Goal: Task Accomplishment & Management: Manage account settings

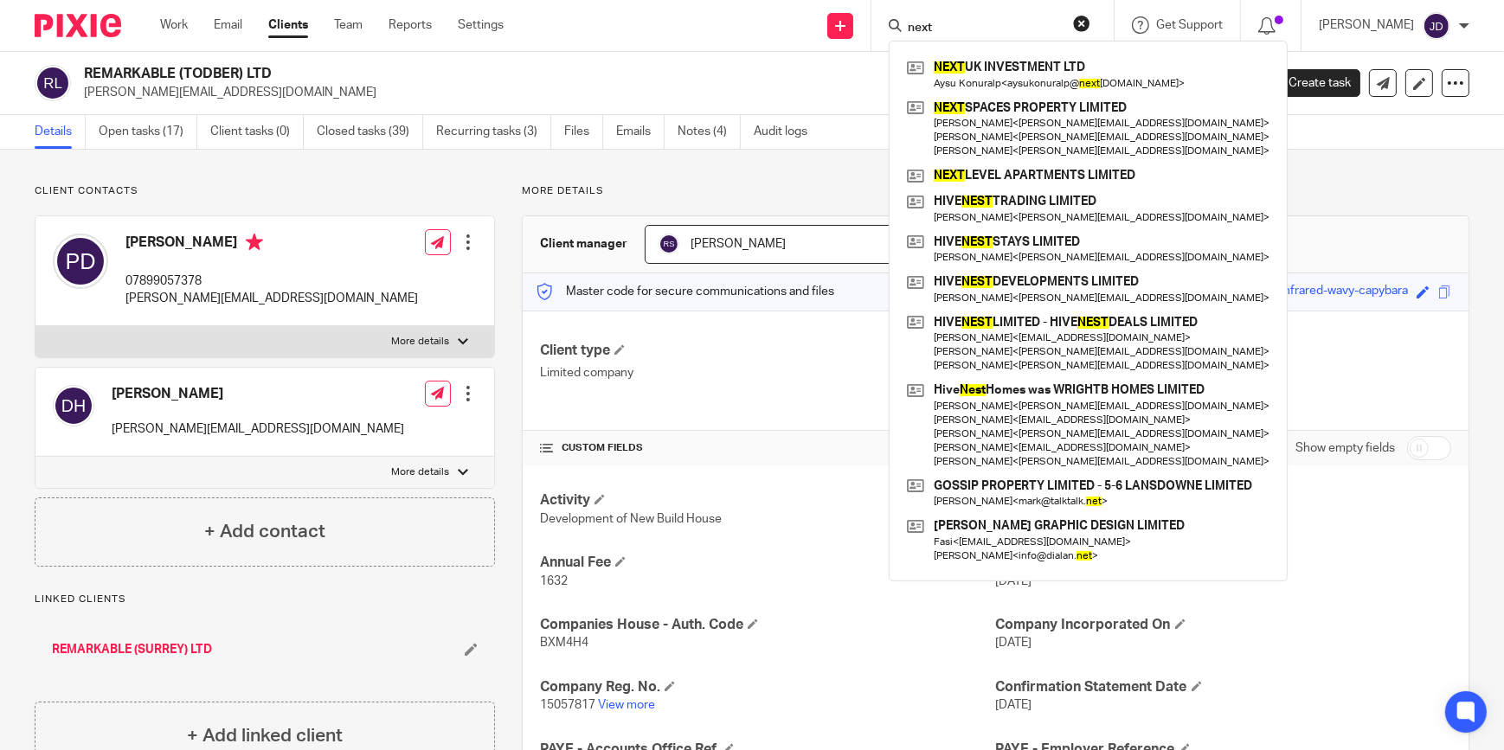
scroll to position [78, 0]
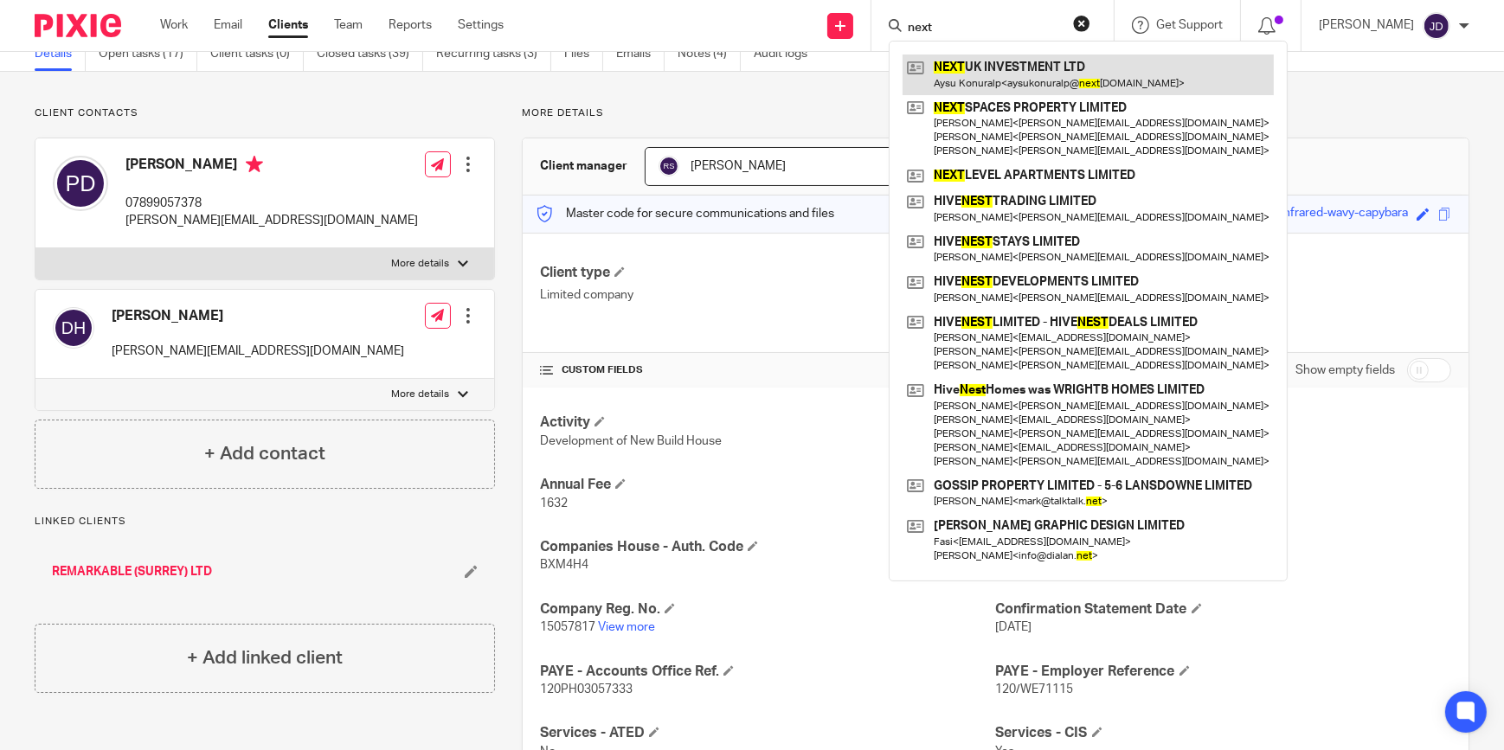
type input "next"
click at [1017, 74] on link at bounding box center [1087, 75] width 371 height 40
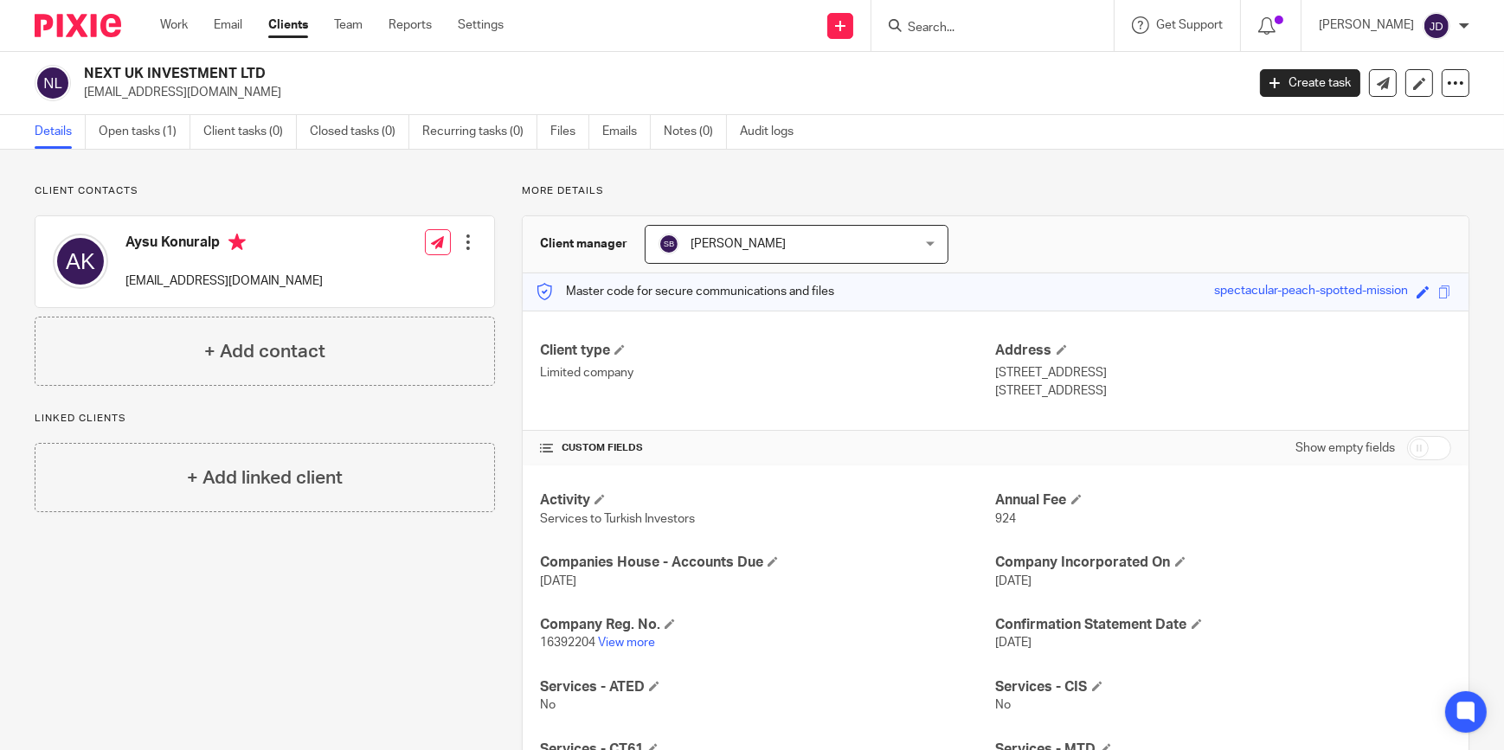
click at [953, 27] on input "Search" at bounding box center [984, 29] width 156 height 16
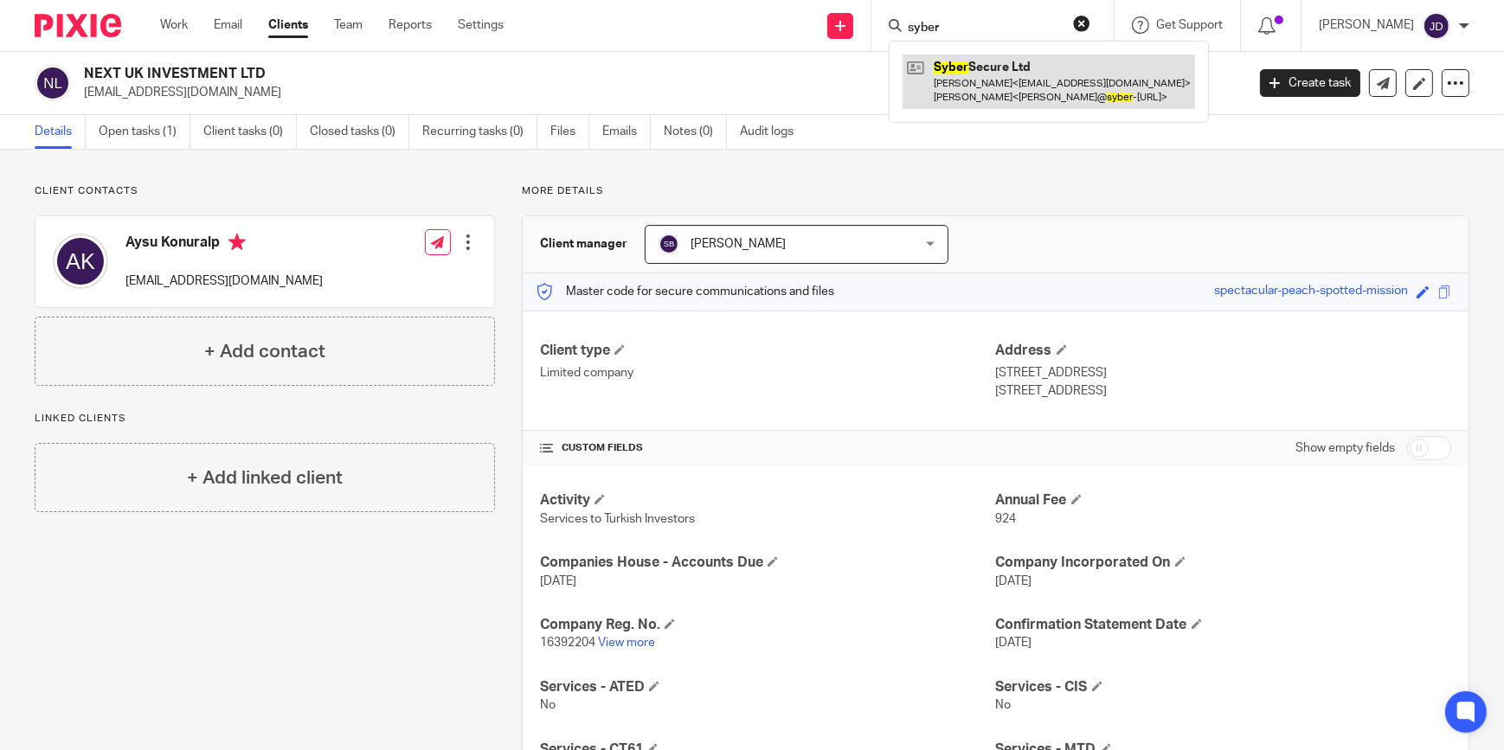
type input "syber"
click at [1010, 93] on link at bounding box center [1048, 82] width 292 height 54
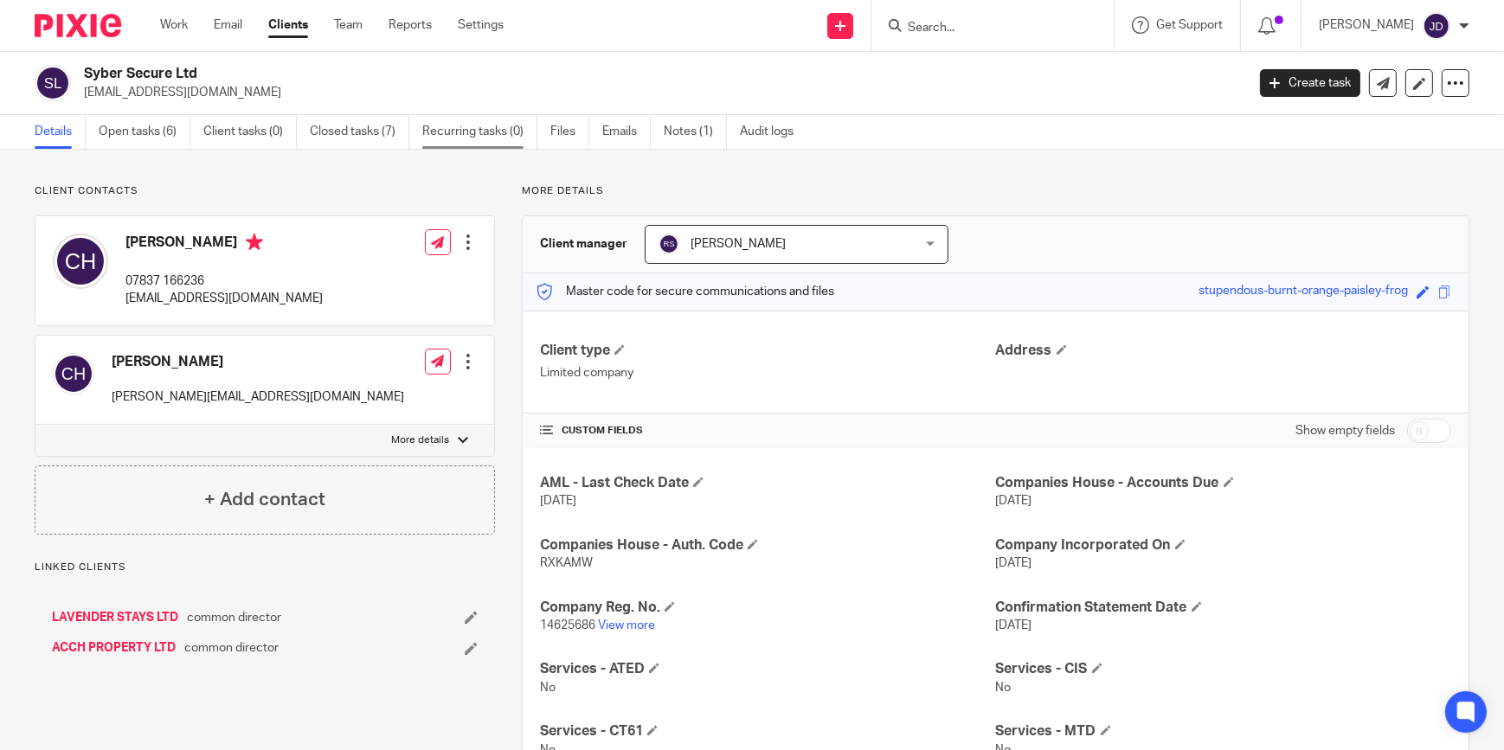
click at [479, 134] on link "Recurring tasks (0)" at bounding box center [479, 132] width 115 height 34
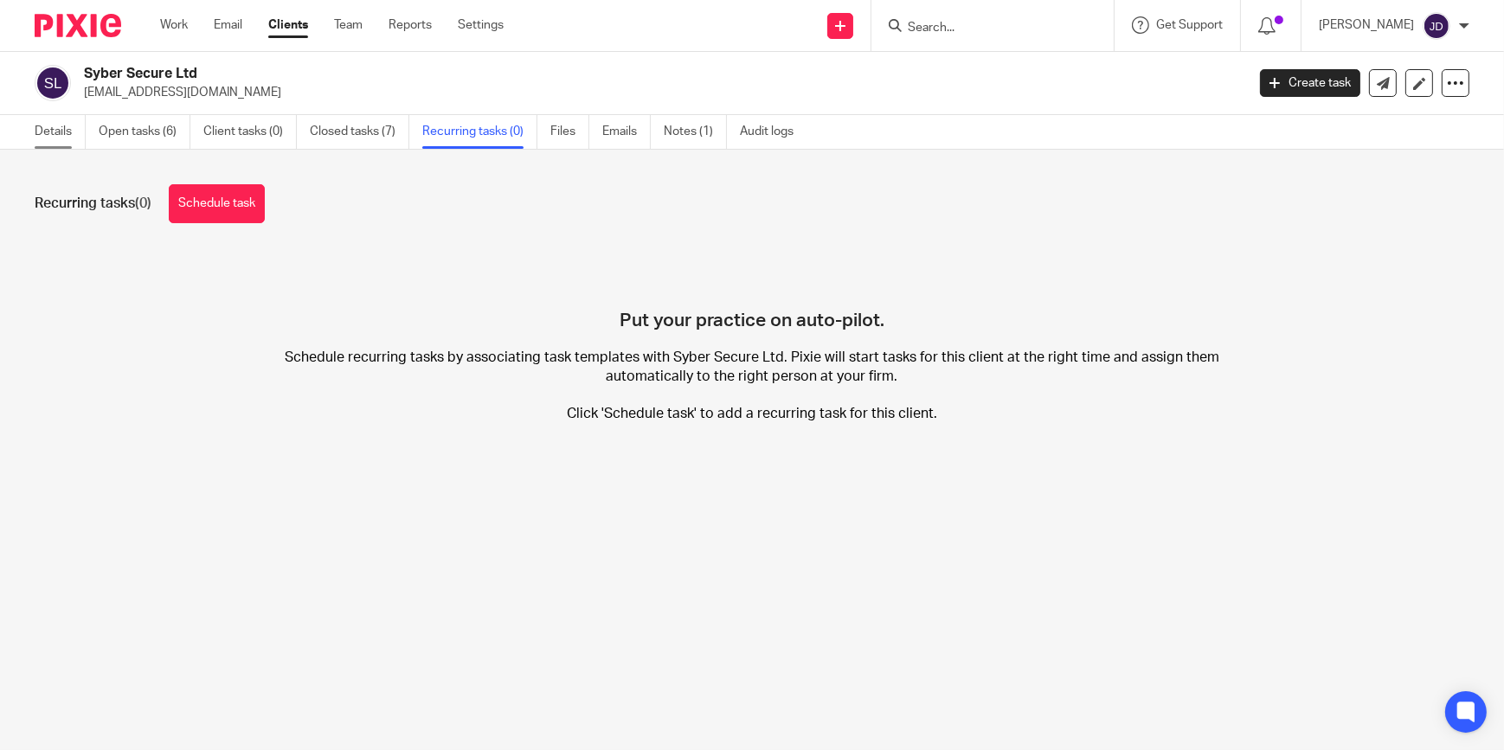
click at [46, 132] on link "Details" at bounding box center [60, 132] width 51 height 34
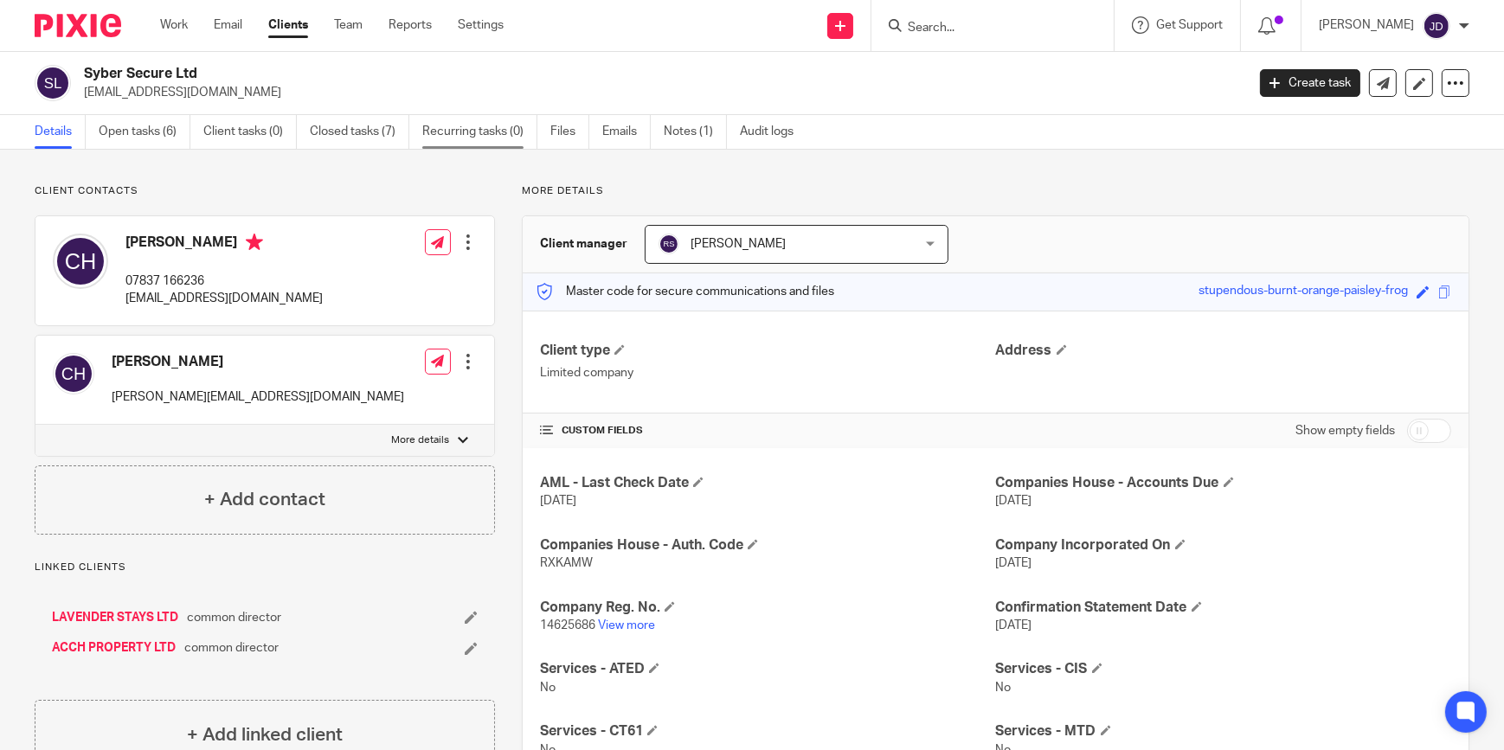
click at [474, 130] on link "Recurring tasks (0)" at bounding box center [479, 132] width 115 height 34
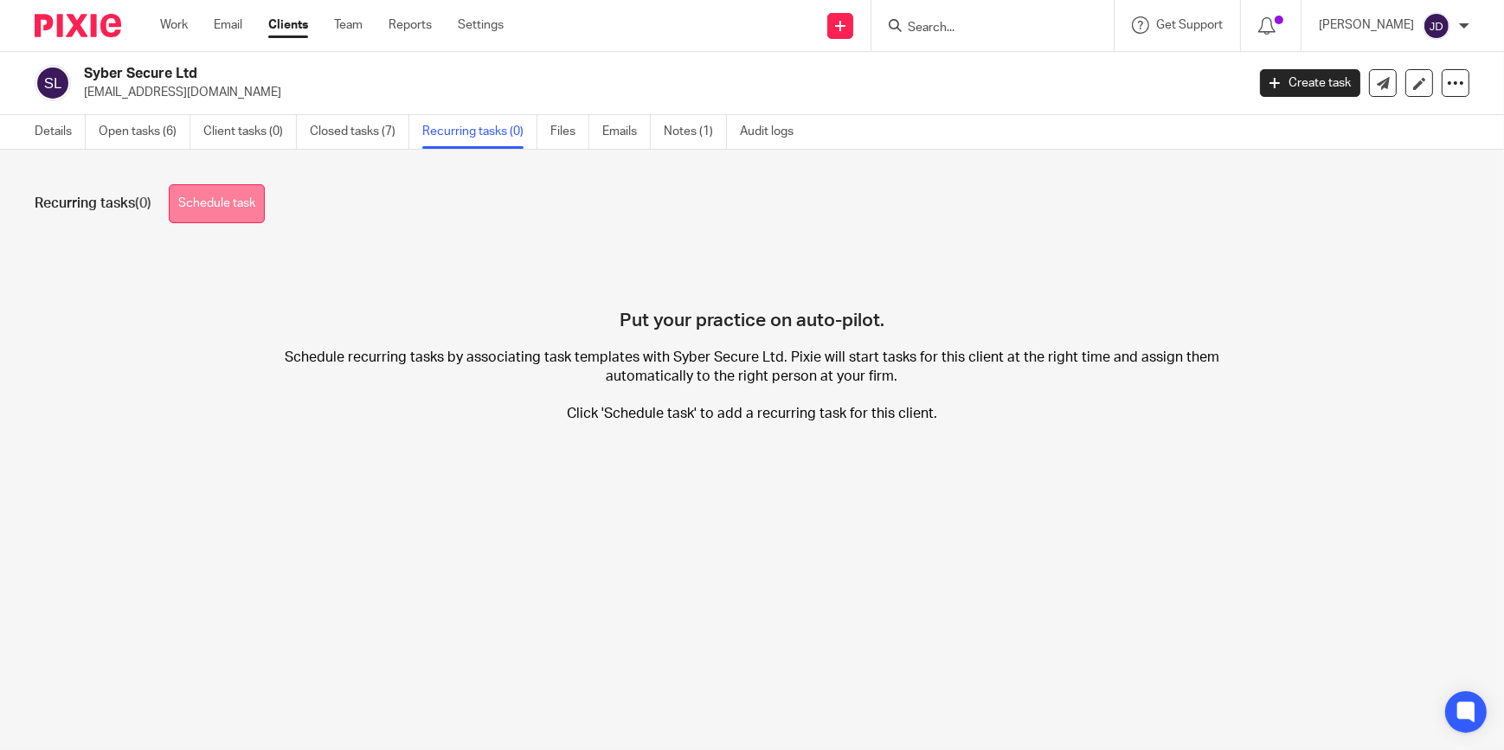
click at [212, 206] on link "Schedule task" at bounding box center [217, 203] width 96 height 39
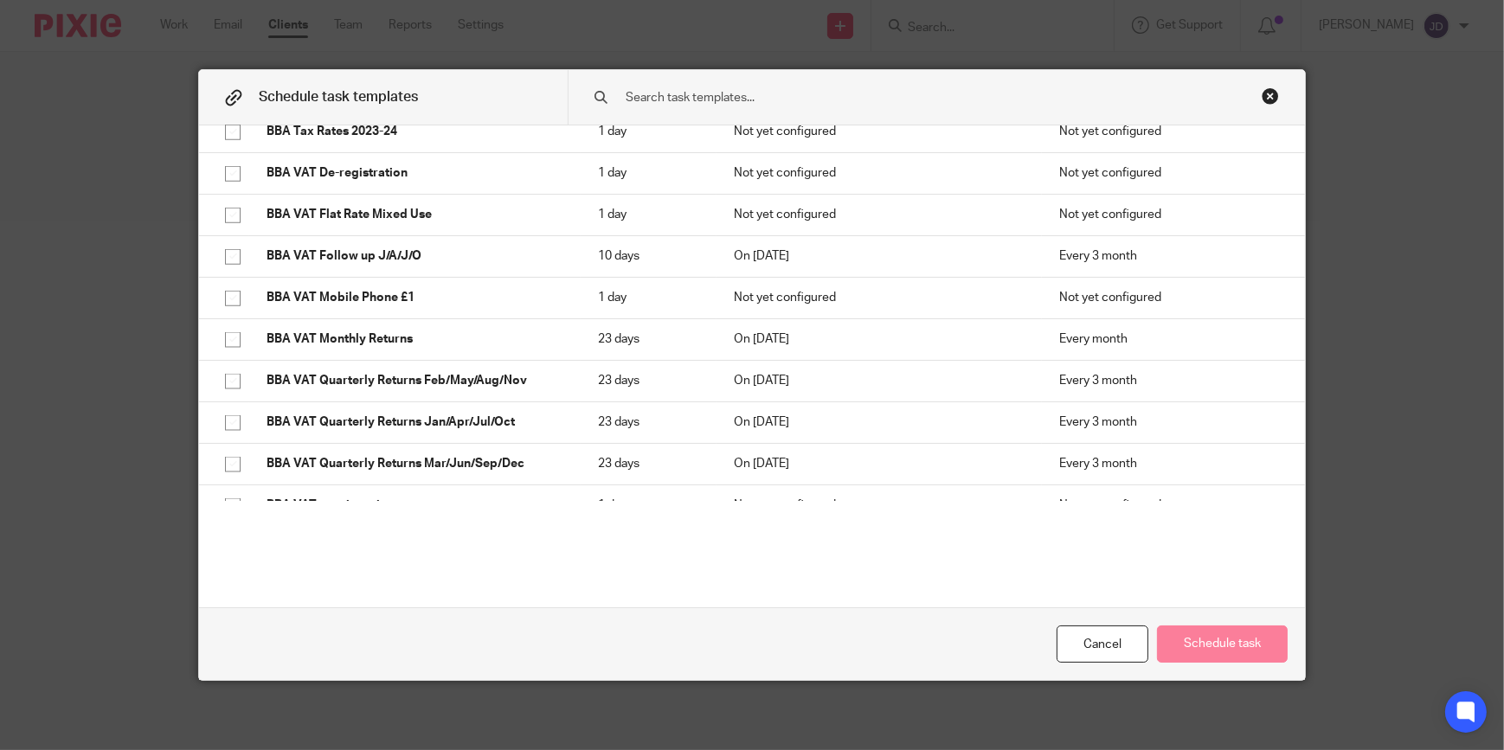
scroll to position [2988, 0]
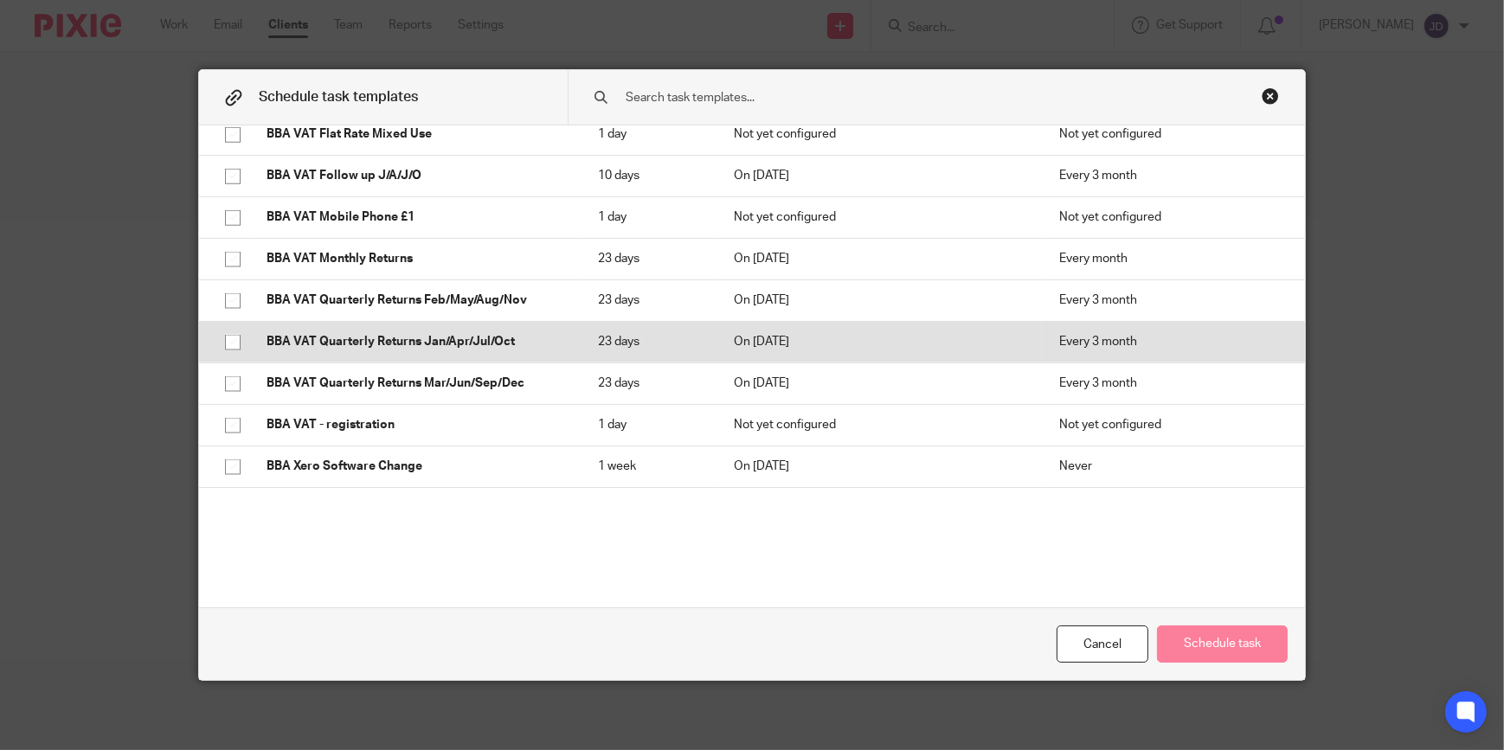
click at [221, 340] on input "checkbox" at bounding box center [232, 342] width 33 height 33
checkbox input "true"
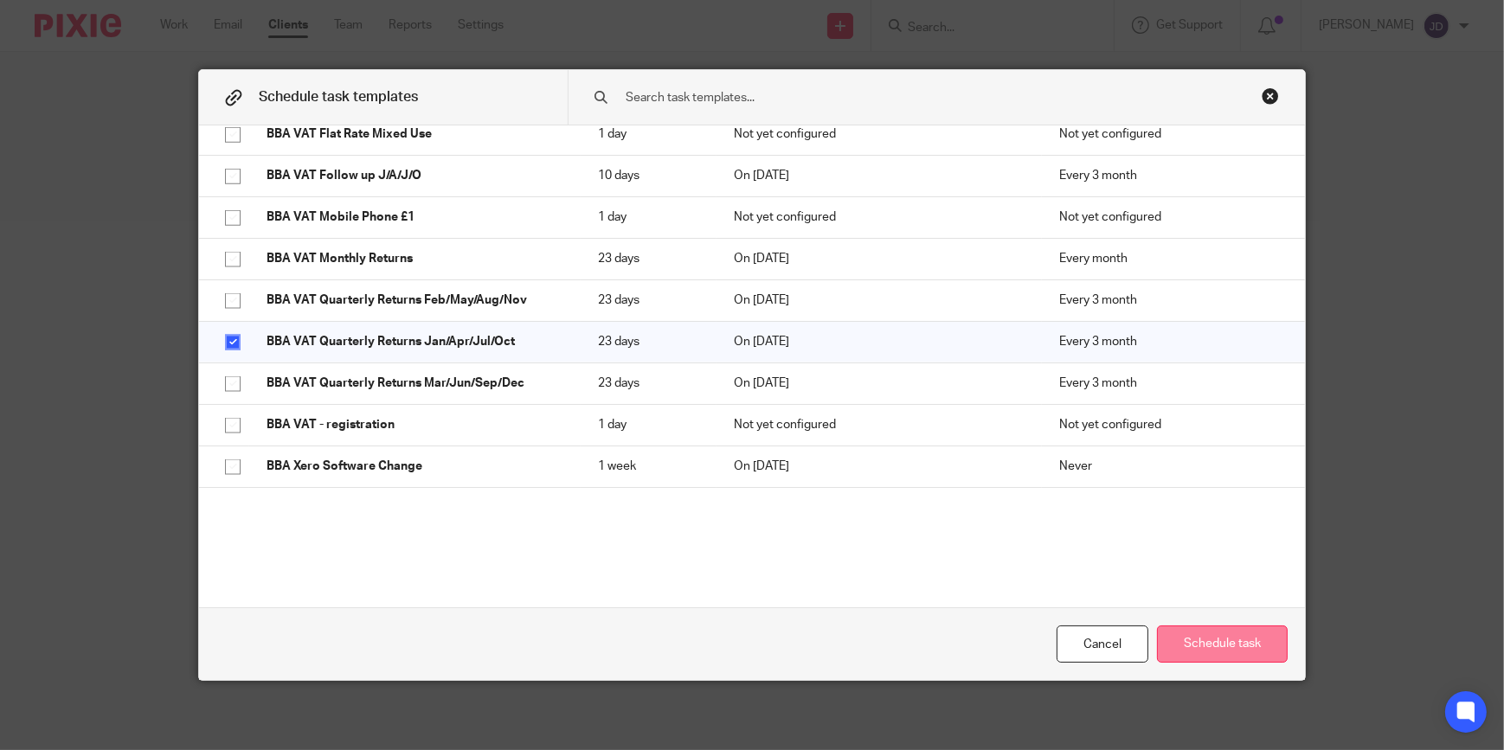
click at [1211, 637] on button "Schedule task" at bounding box center [1222, 644] width 131 height 37
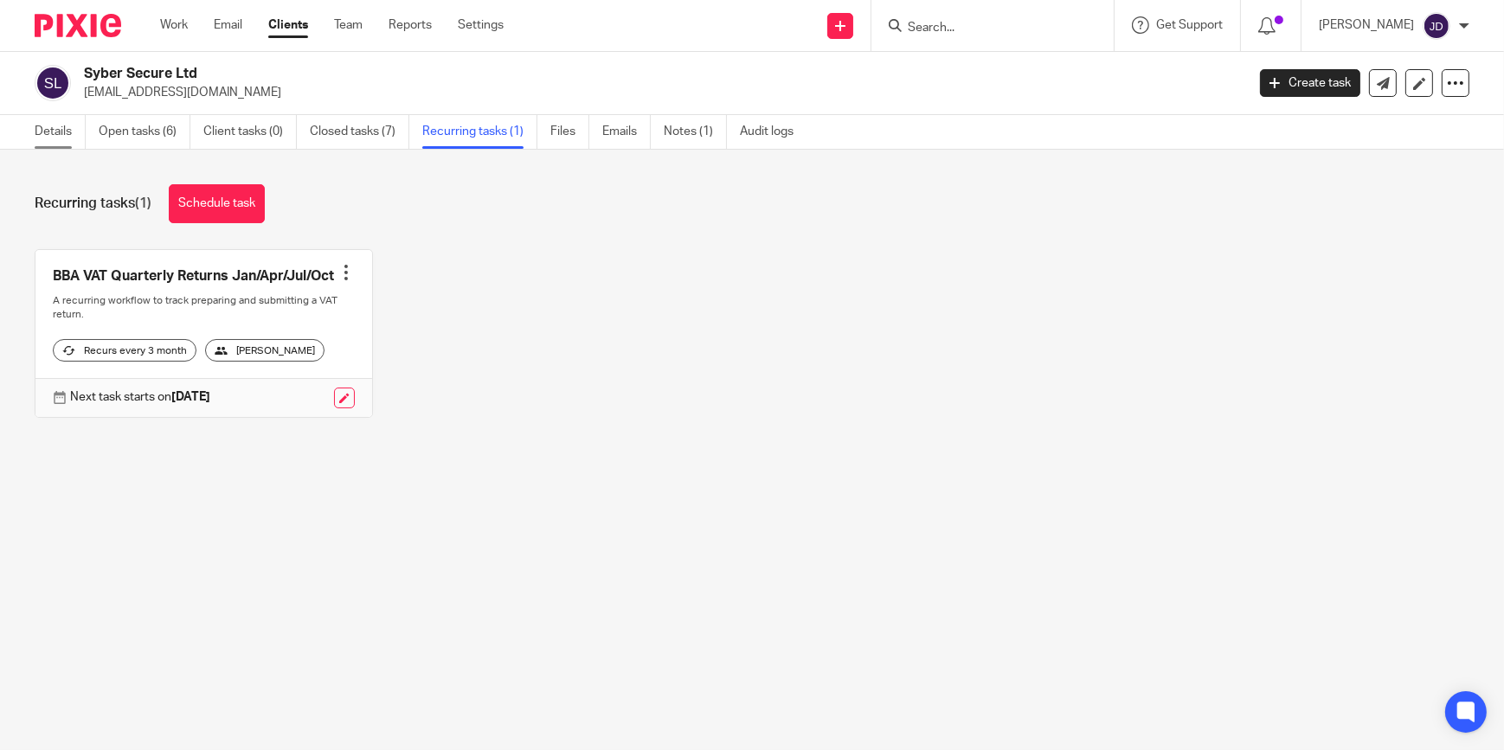
click at [51, 127] on link "Details" at bounding box center [60, 132] width 51 height 34
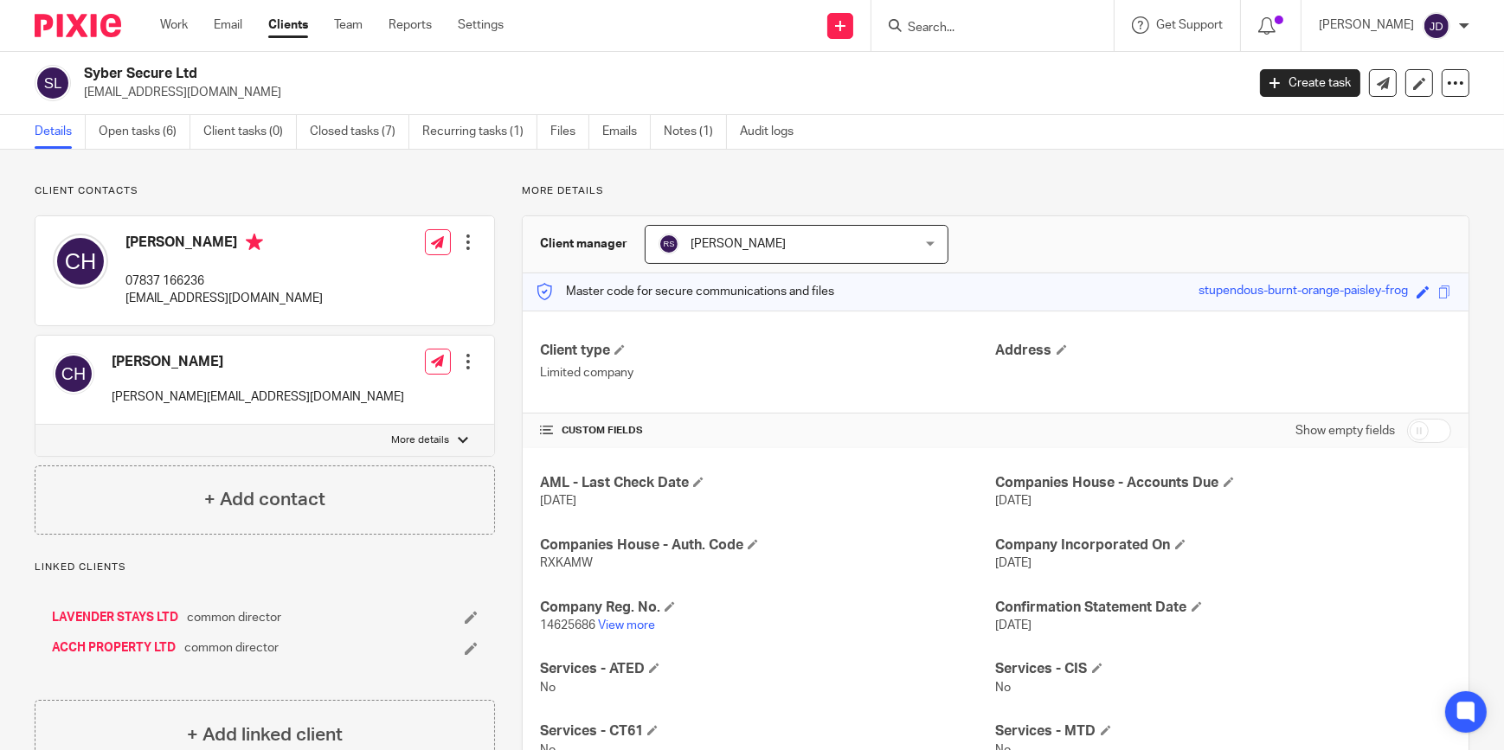
click at [959, 29] on input "Search" at bounding box center [984, 29] width 156 height 16
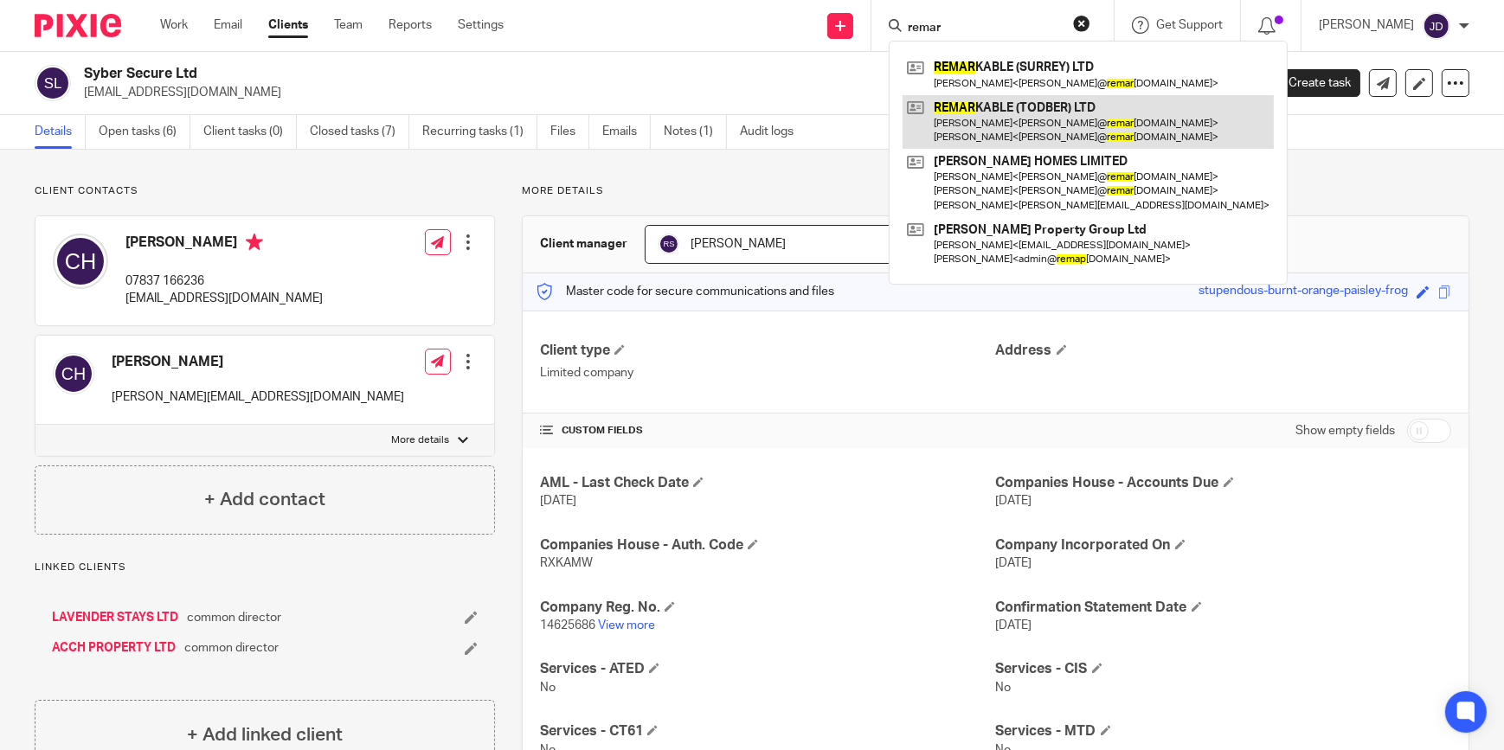
type input "remar"
click at [1001, 99] on link at bounding box center [1087, 122] width 371 height 54
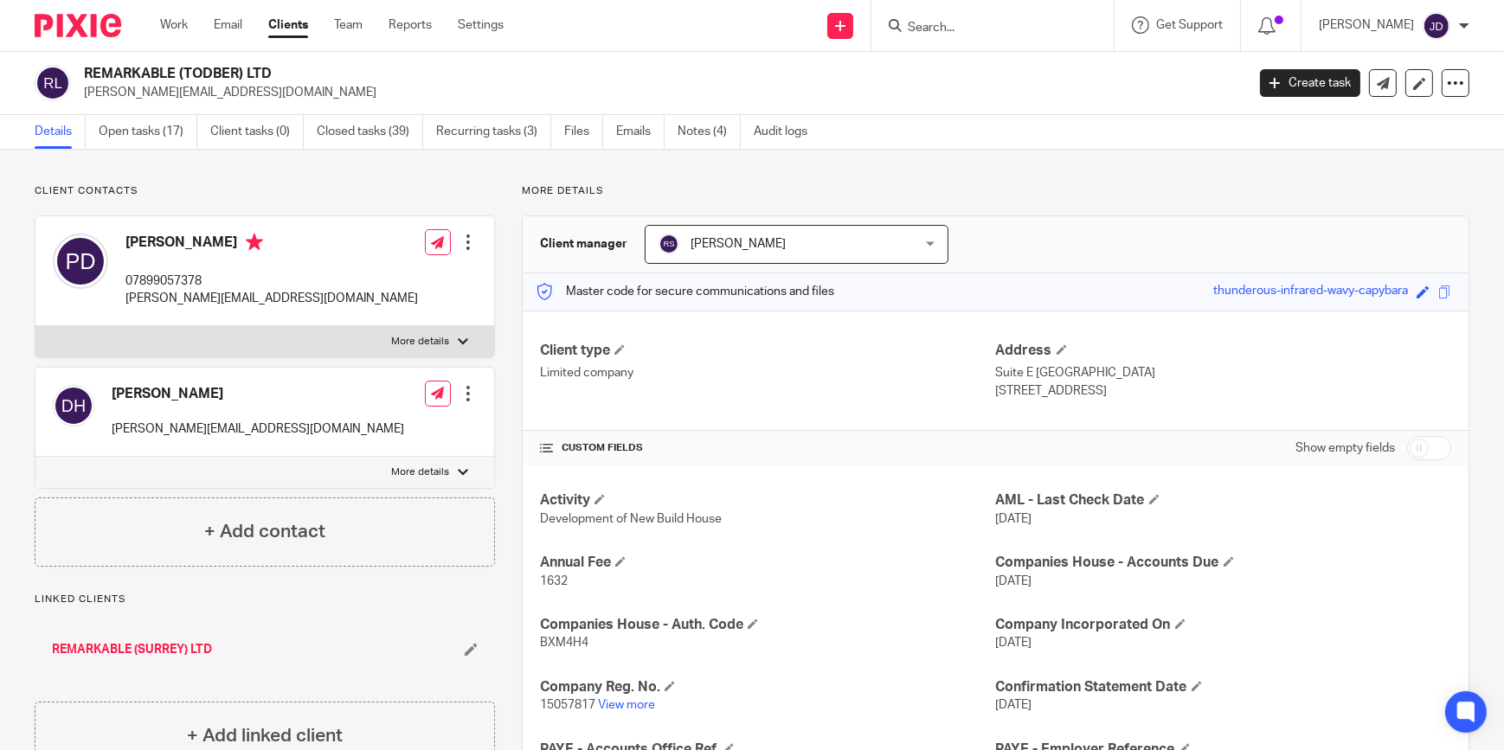
click at [937, 27] on input "Search" at bounding box center [984, 29] width 156 height 16
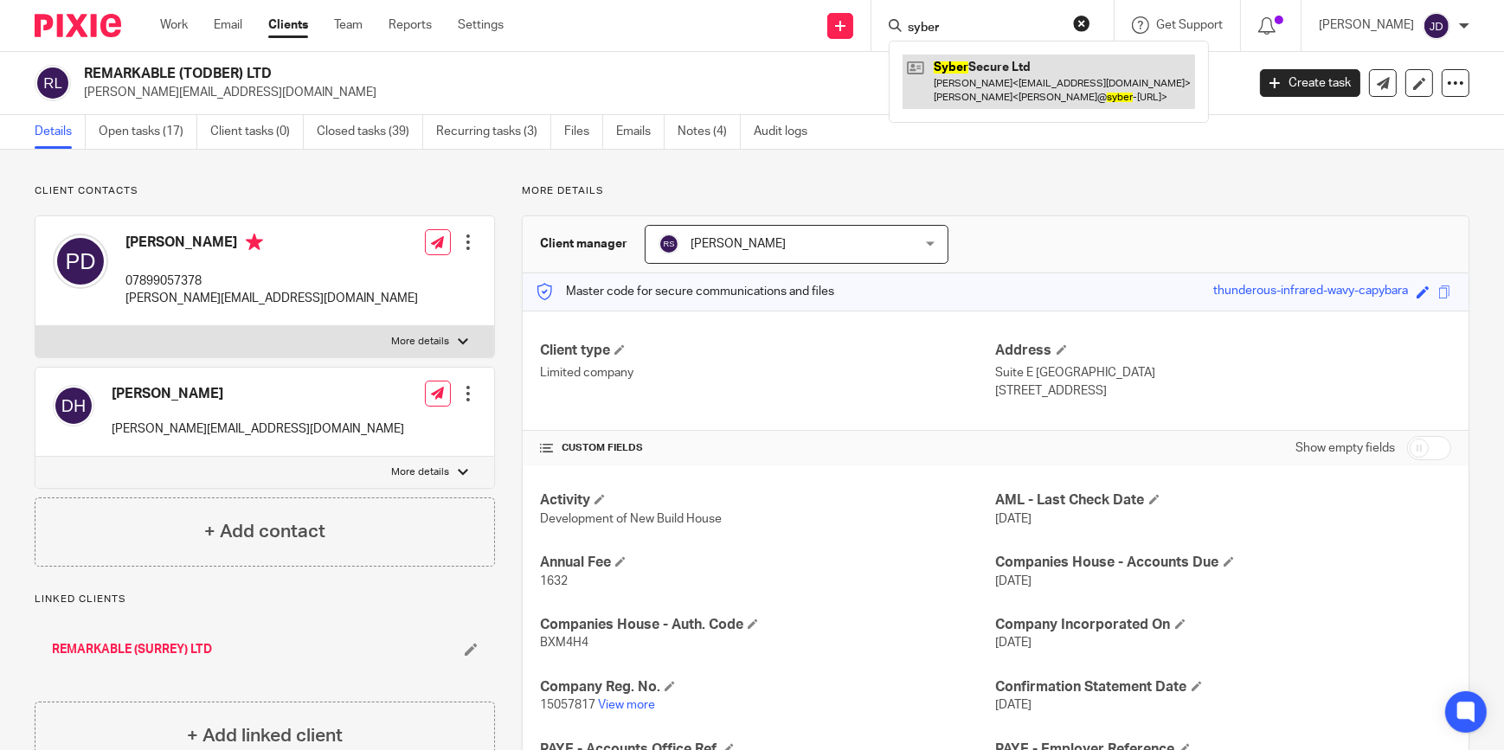
type input "syber"
click at [978, 93] on link at bounding box center [1048, 82] width 292 height 54
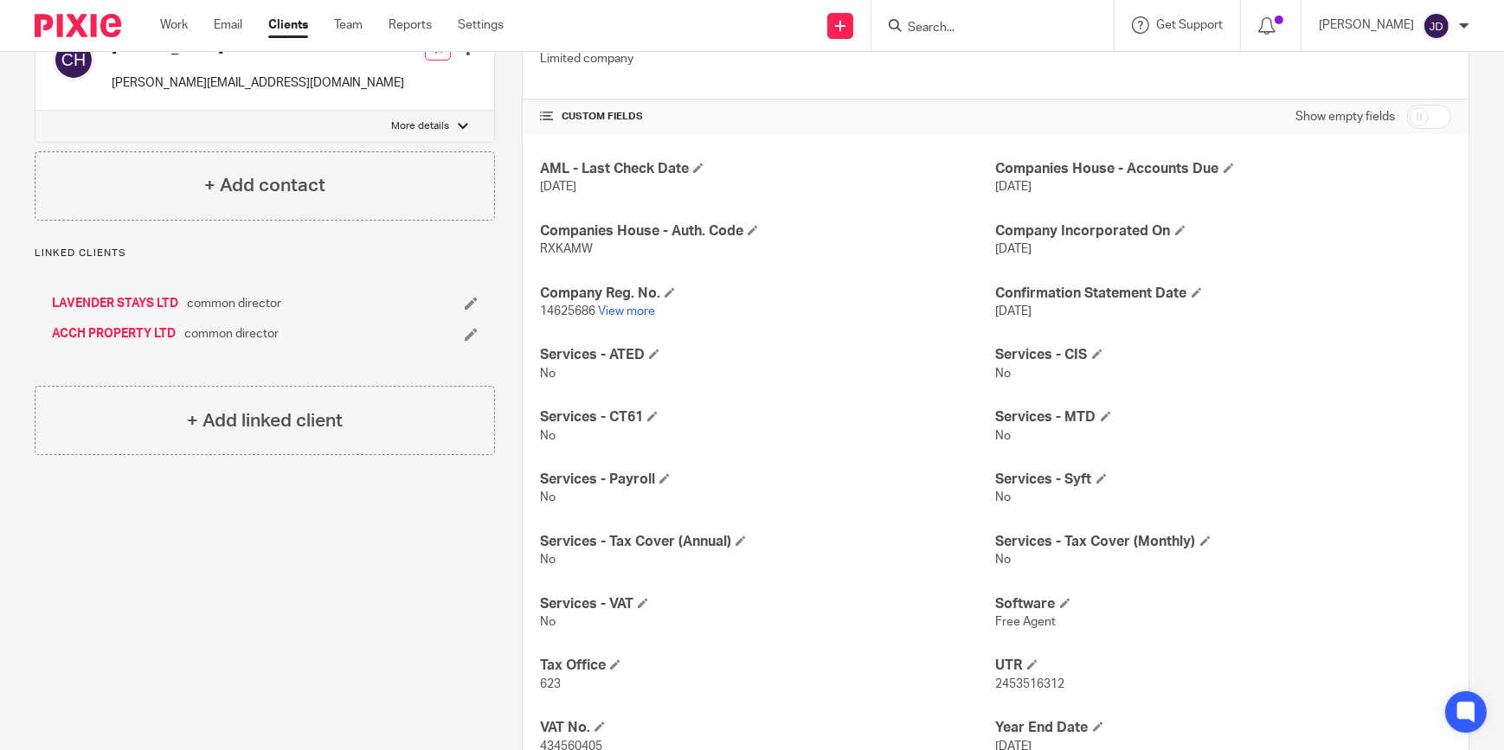
scroll to position [441, 0]
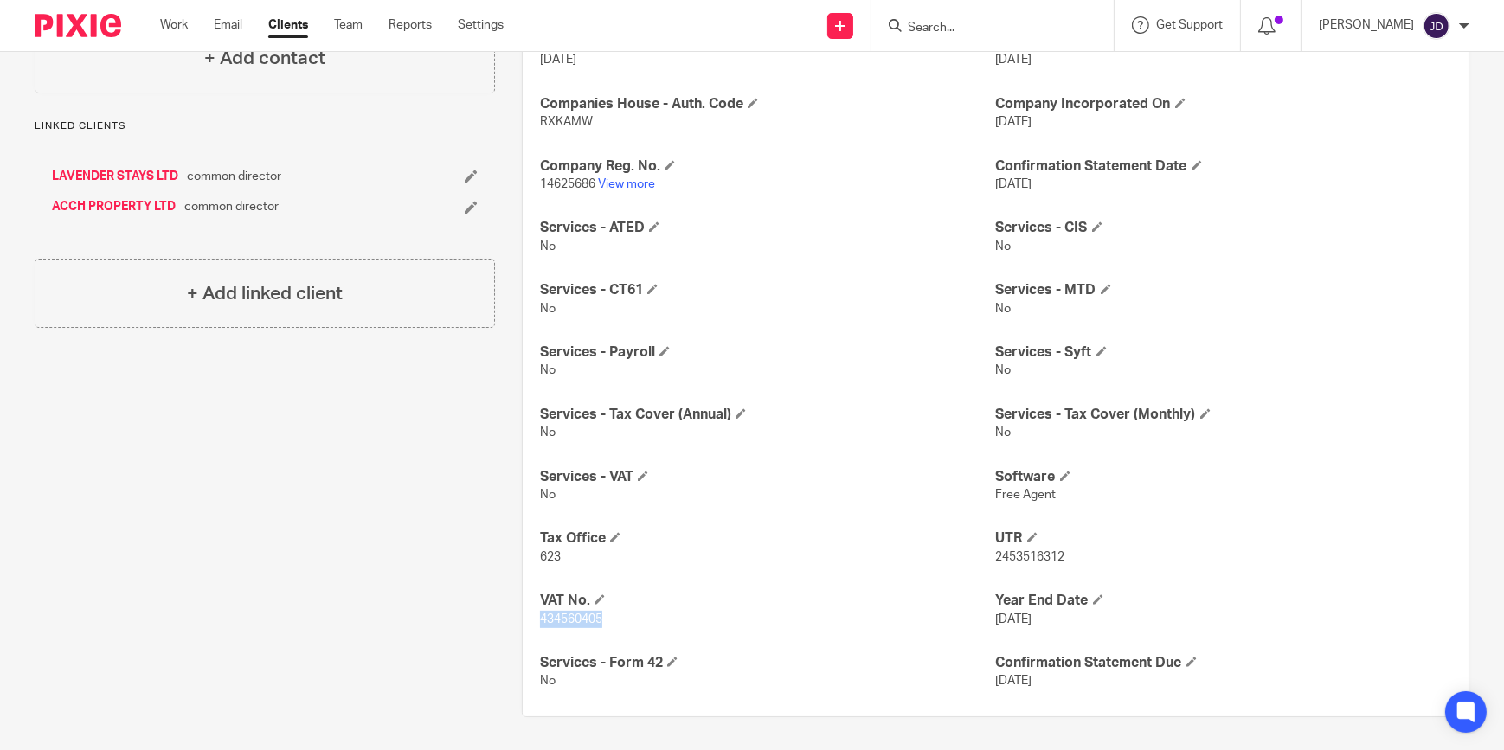
drag, startPoint x: 601, startPoint y: 616, endPoint x: 536, endPoint y: 631, distance: 66.5
click at [536, 631] on div "AML - Last Check Date [DATE] Companies House - Accounts Due [DATE] Companies Ho…" at bounding box center [996, 361] width 946 height 709
copy span "434560405"
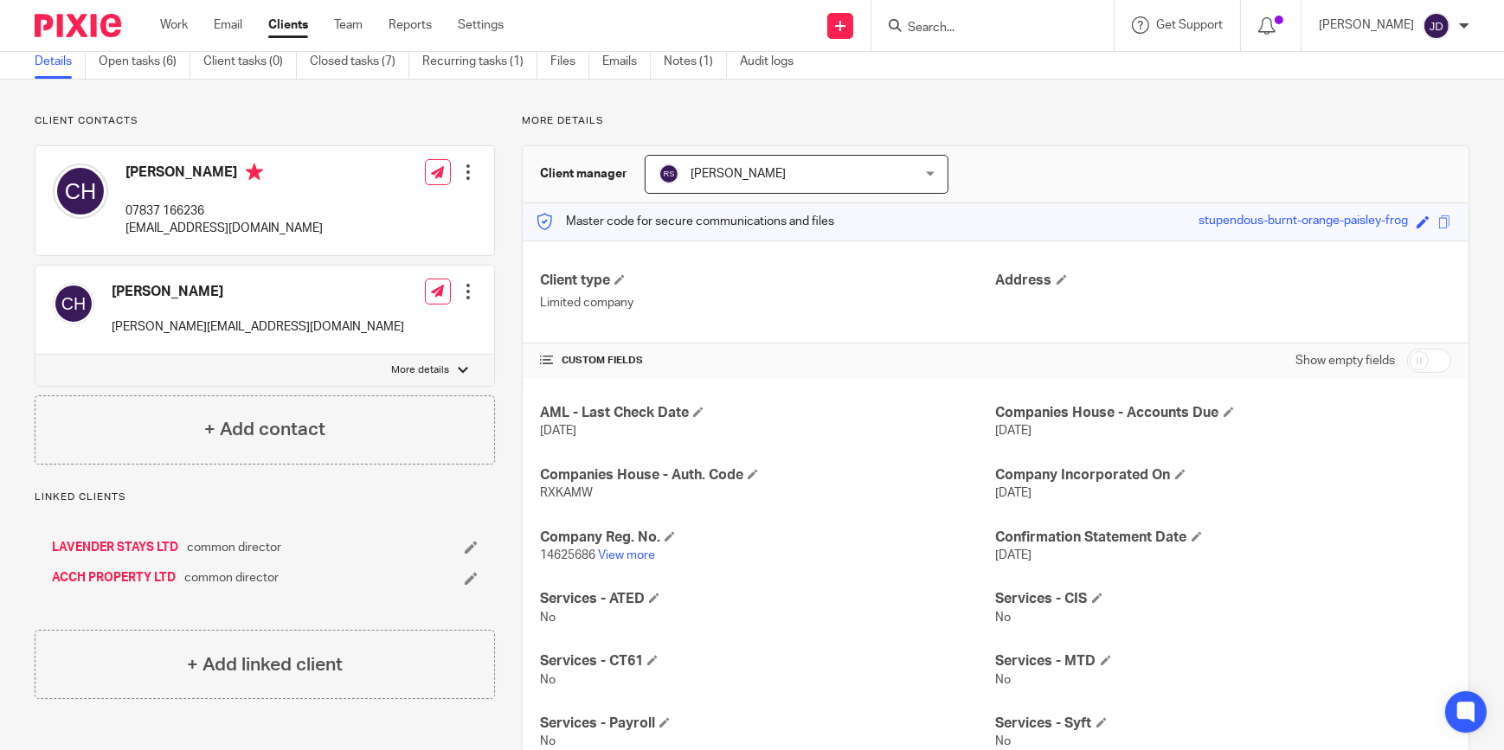
scroll to position [157, 0]
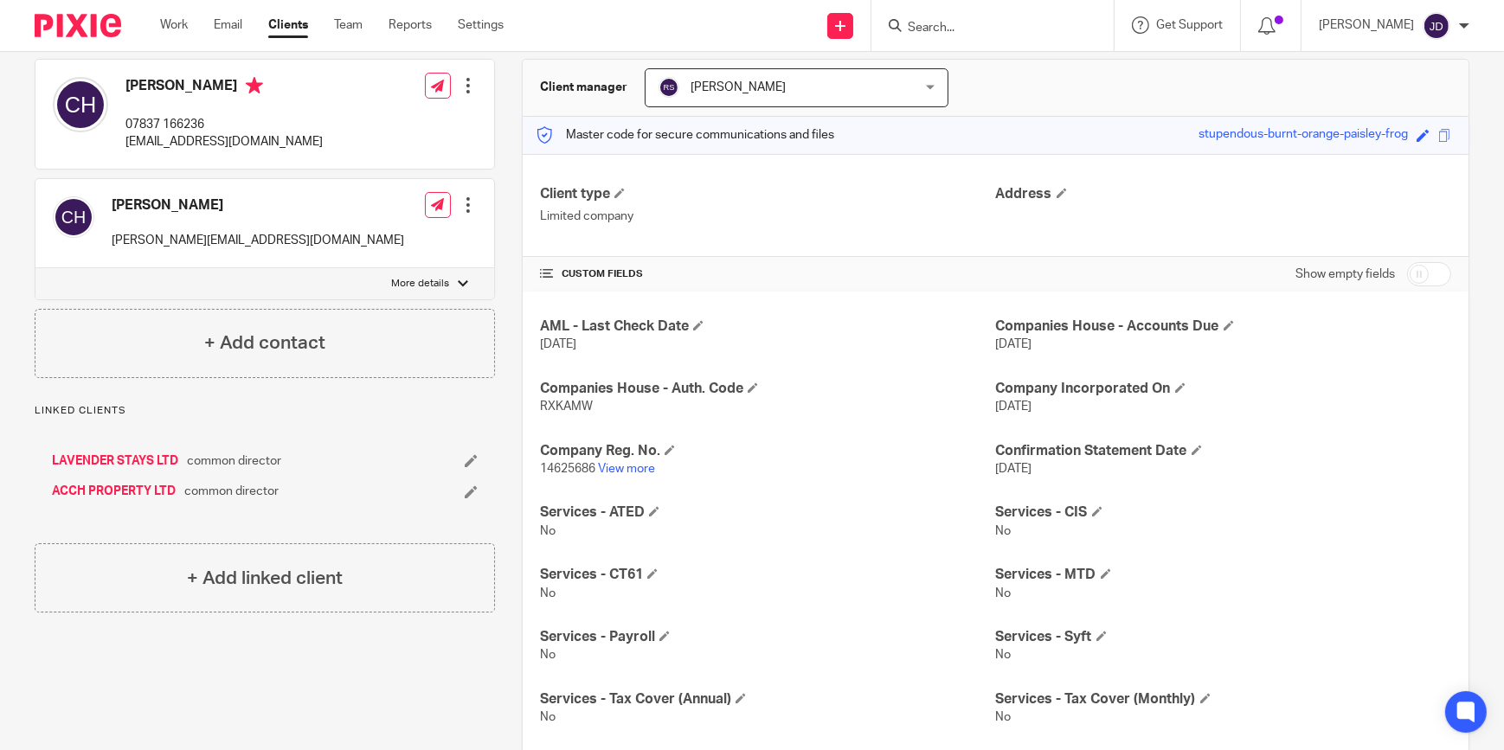
click at [641, 474] on p "14625686 View more" at bounding box center [767, 468] width 455 height 17
click at [641, 465] on link "View more" at bounding box center [626, 469] width 57 height 12
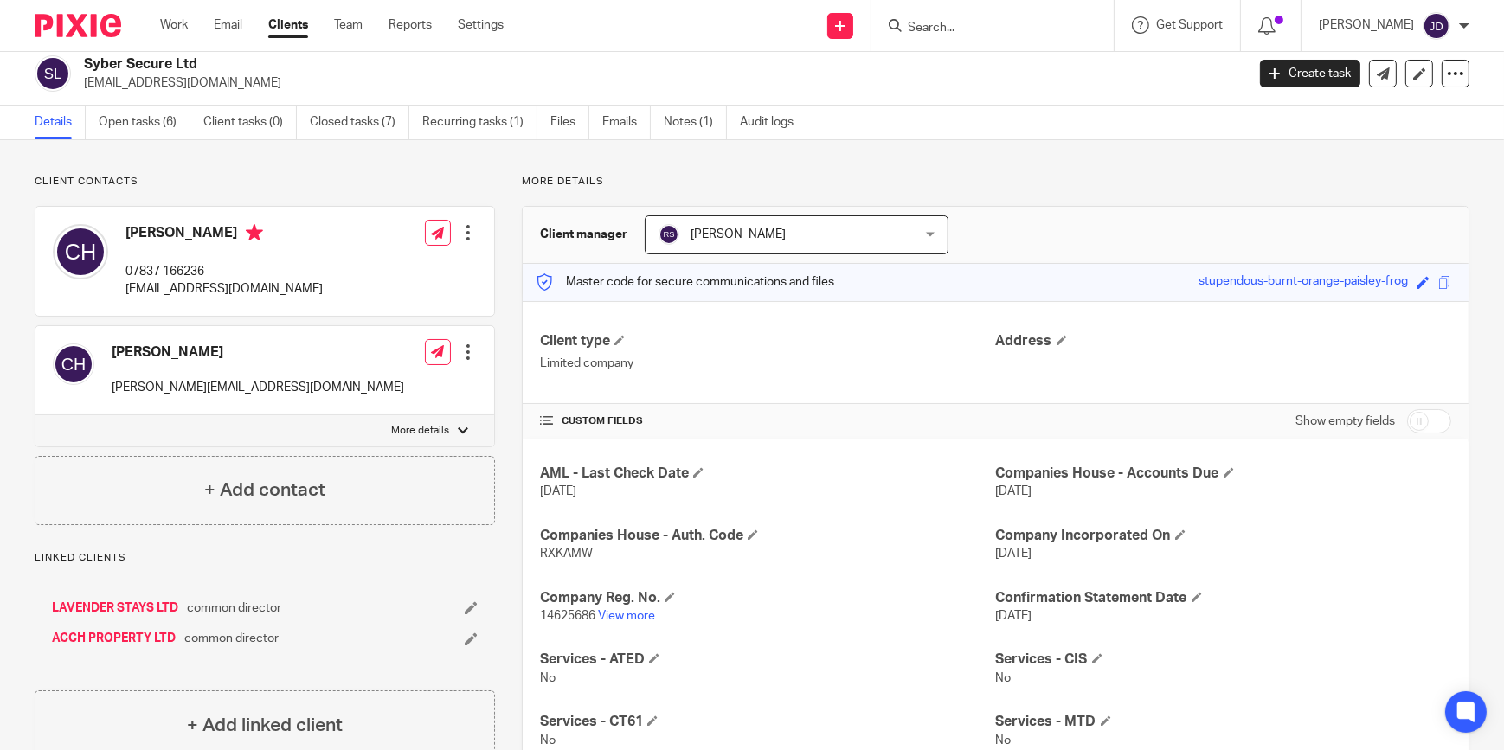
scroll to position [0, 0]
